Goal: Check status: Check status

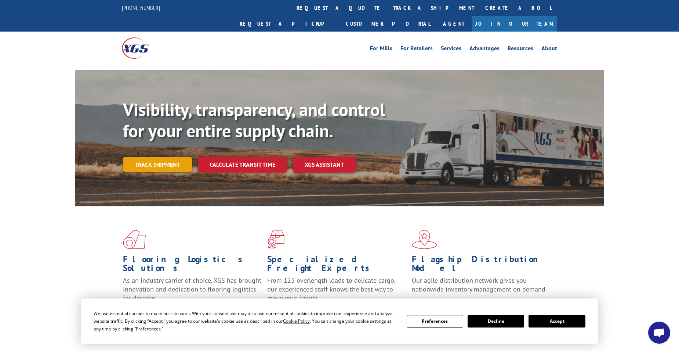
click at [160, 157] on link "Track shipment" at bounding box center [157, 164] width 69 height 15
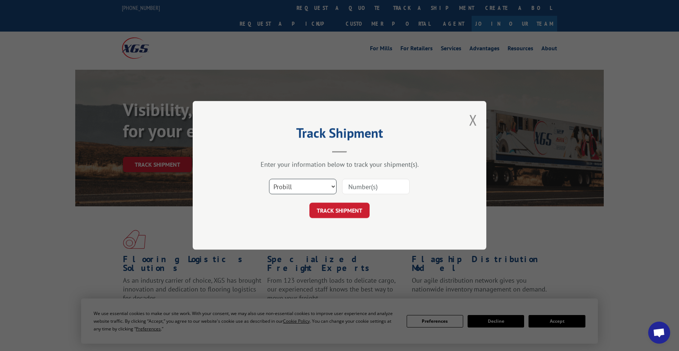
click at [334, 189] on select "Select category... Probill BOL PO" at bounding box center [302, 186] width 67 height 15
select select "bol"
click at [269, 179] on select "Select category... Probill BOL PO" at bounding box center [302, 186] width 67 height 15
click at [293, 186] on select "Select category... Probill BOL PO" at bounding box center [302, 186] width 67 height 15
click at [356, 190] on input at bounding box center [375, 186] width 67 height 15
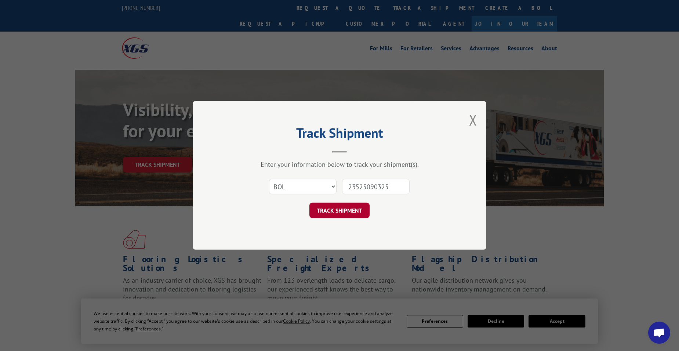
type input "23525090325"
click at [348, 209] on button "TRACK SHIPMENT" at bounding box center [339, 210] width 60 height 15
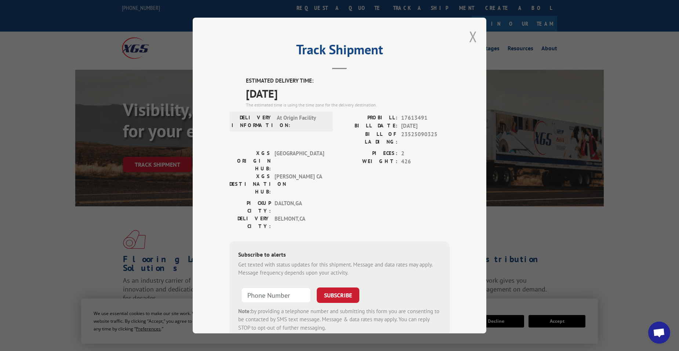
click at [471, 34] on button "Close modal" at bounding box center [473, 36] width 8 height 19
